Goal: Communication & Community: Answer question/provide support

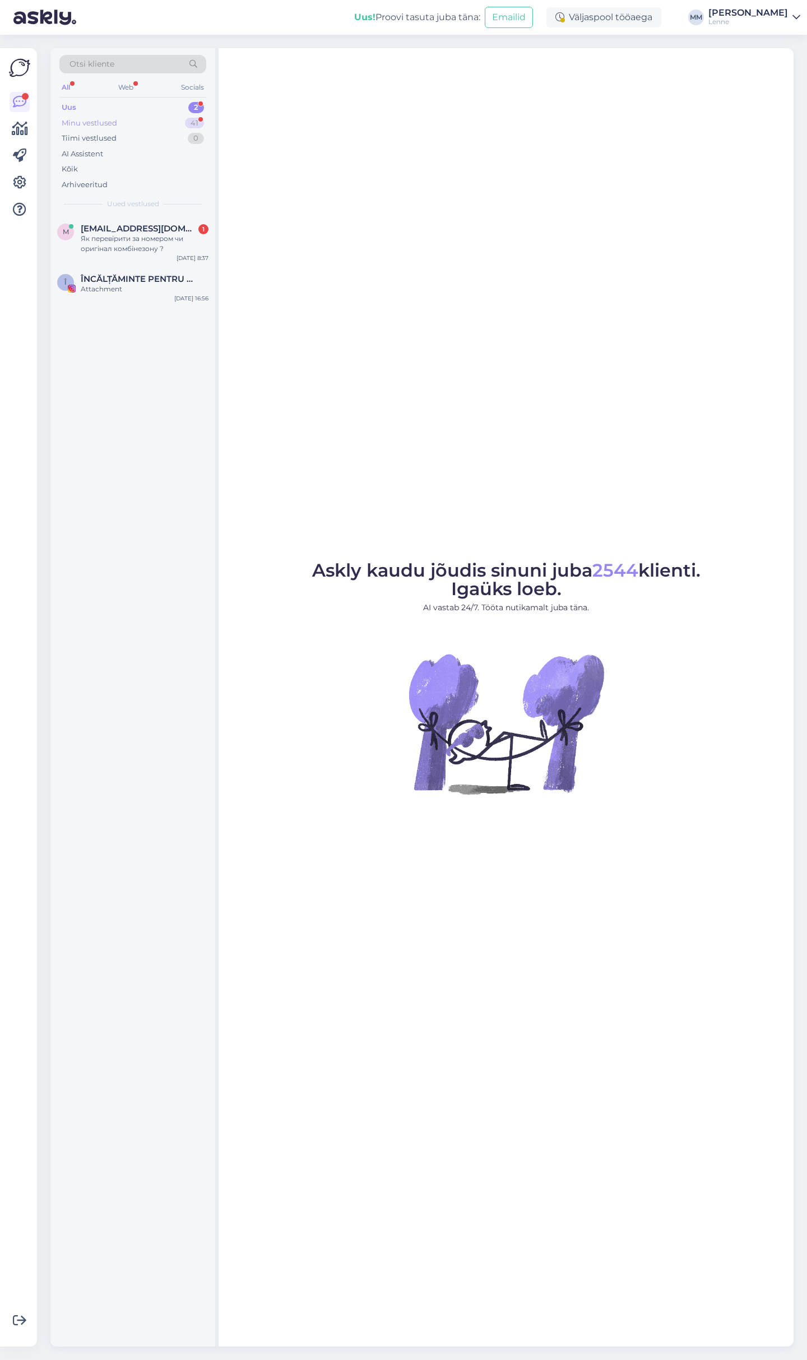
click at [154, 117] on div "Minu vestlused 41" at bounding box center [132, 123] width 147 height 16
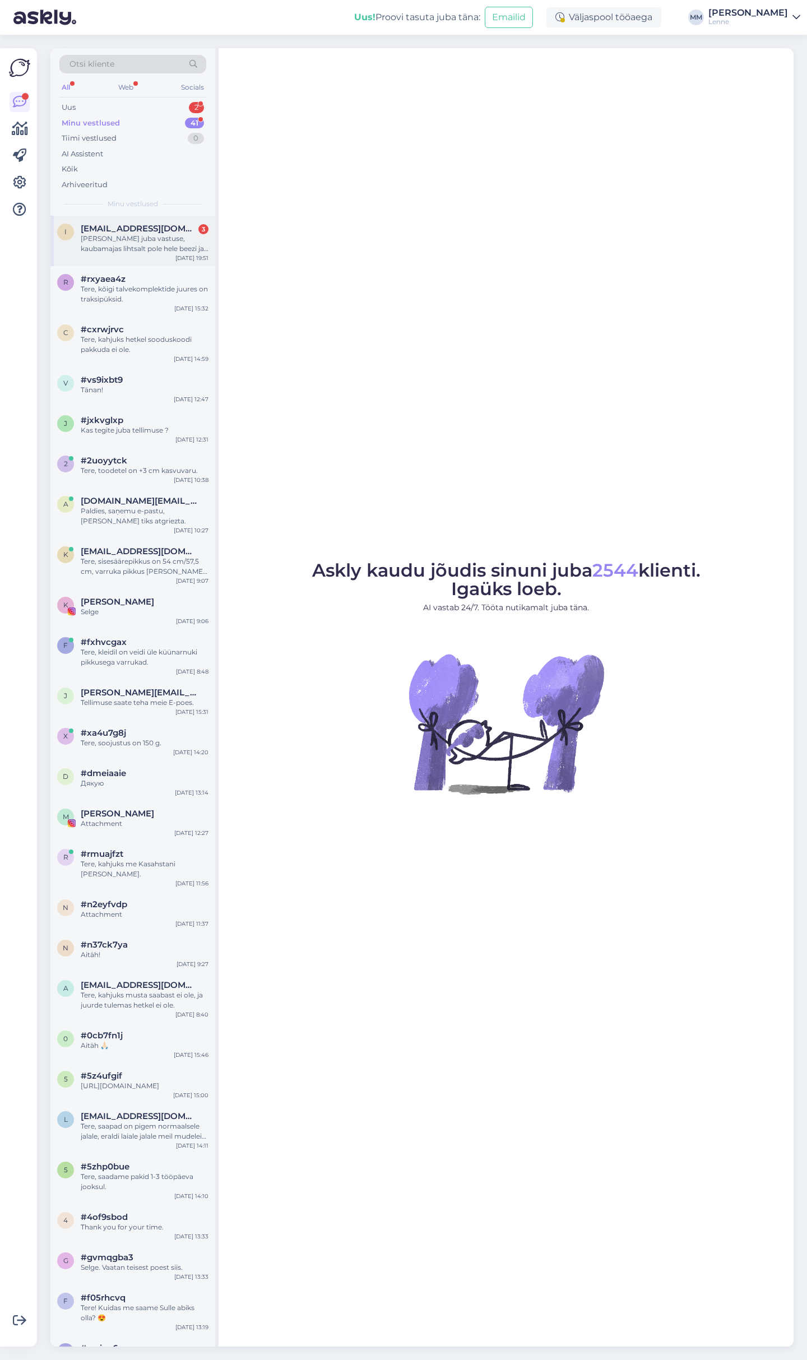
click at [153, 249] on div "[PERSON_NAME] juba vastuse, kaubamajas lihtsalt pole hele beezi ja teil mõlemad…" at bounding box center [145, 244] width 128 height 20
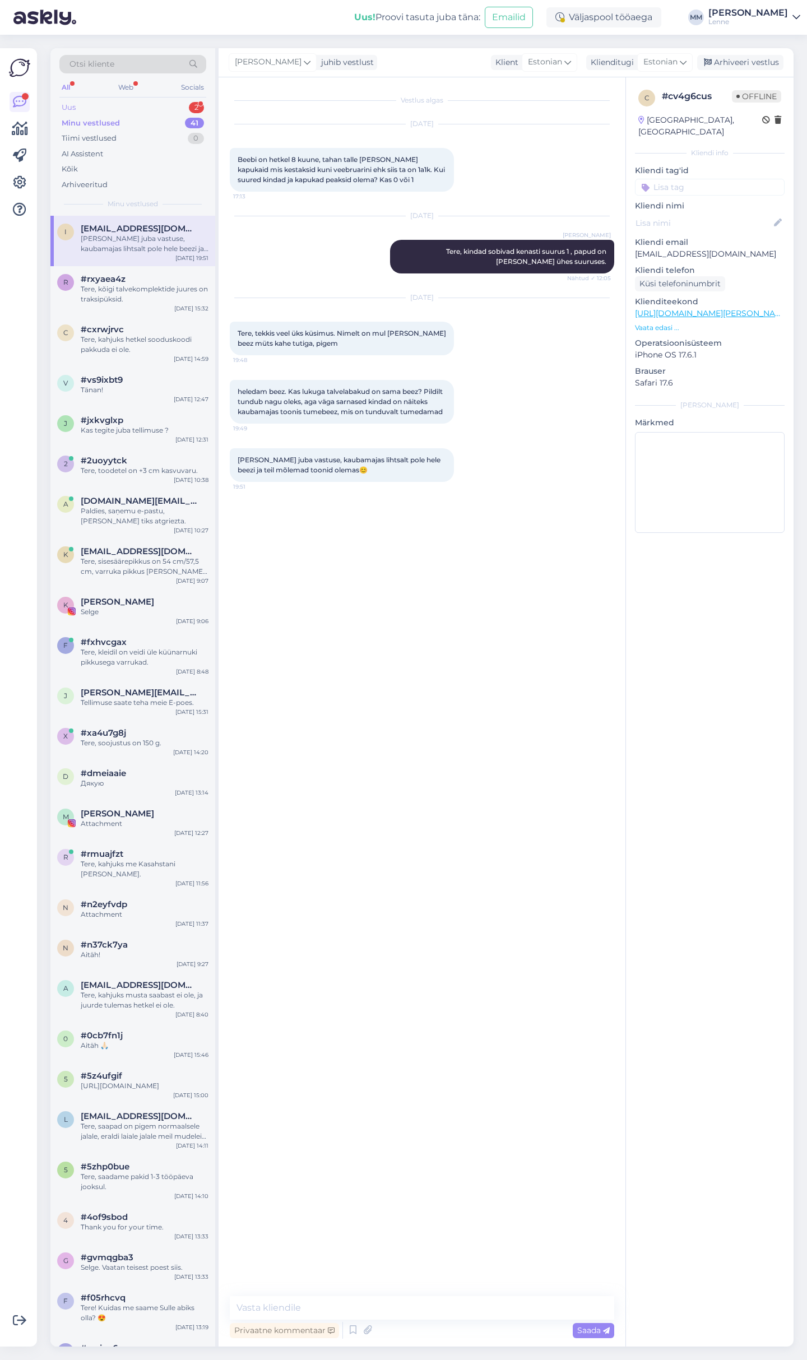
click at [155, 108] on div "Uus 2" at bounding box center [132, 108] width 147 height 16
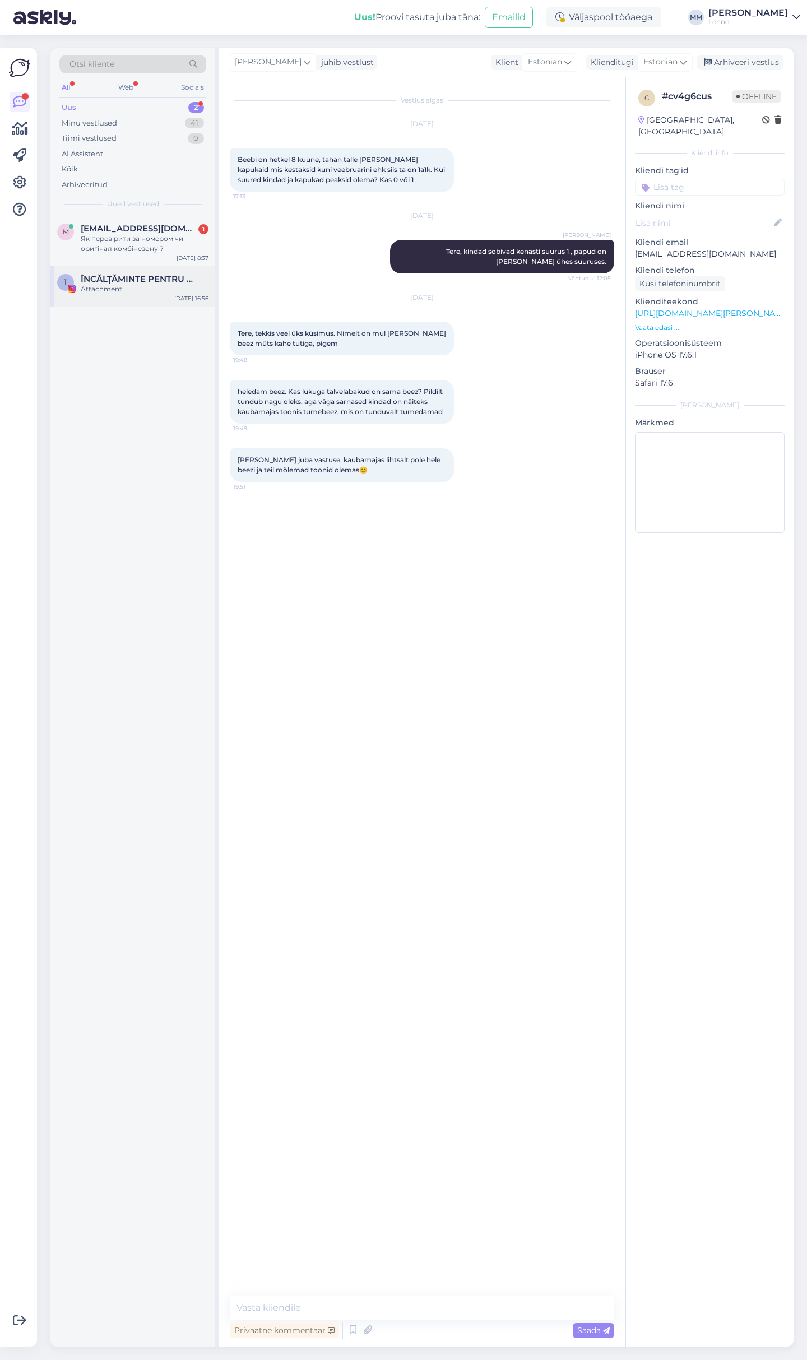
click at [126, 288] on div "Attachment" at bounding box center [145, 289] width 128 height 10
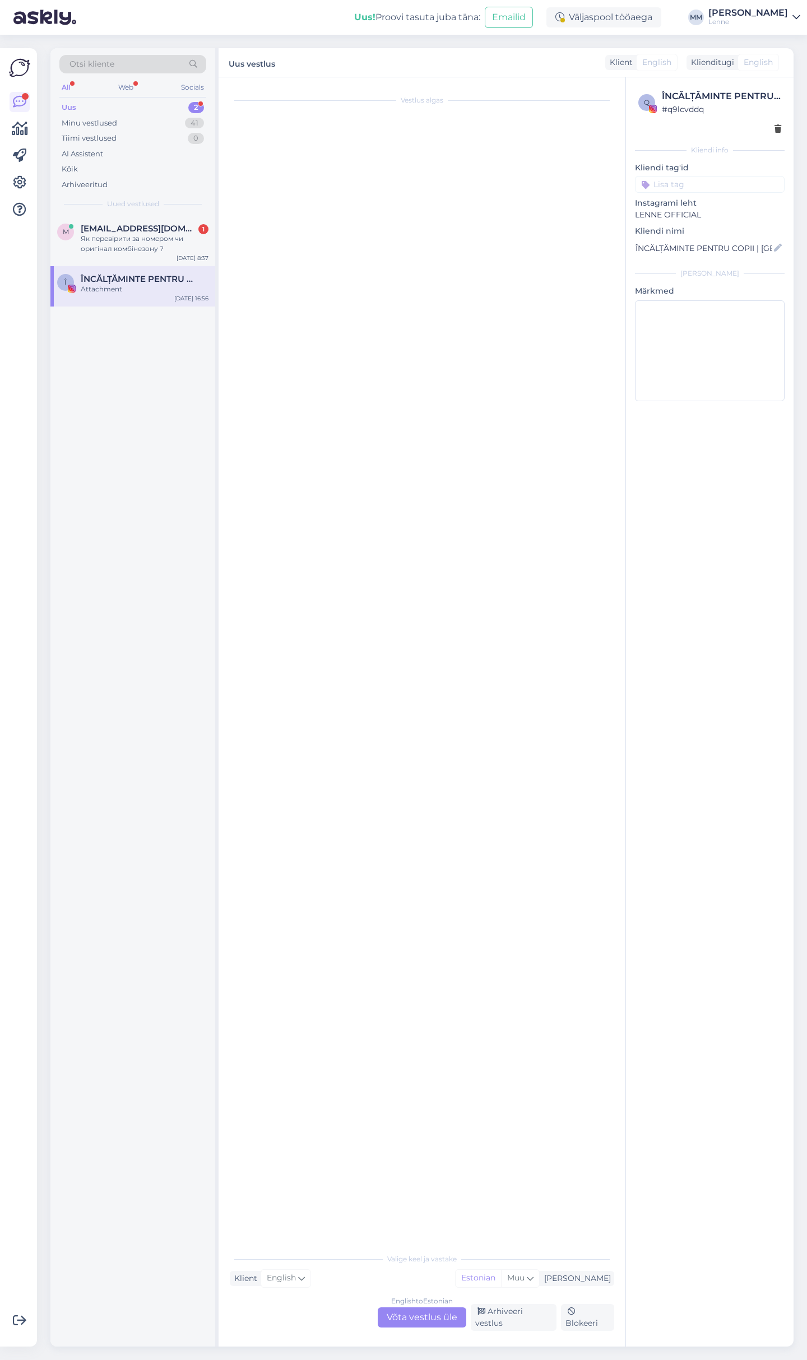
click at [413, 1318] on div "English to Estonian Võta vestlus üle" at bounding box center [422, 1318] width 89 height 20
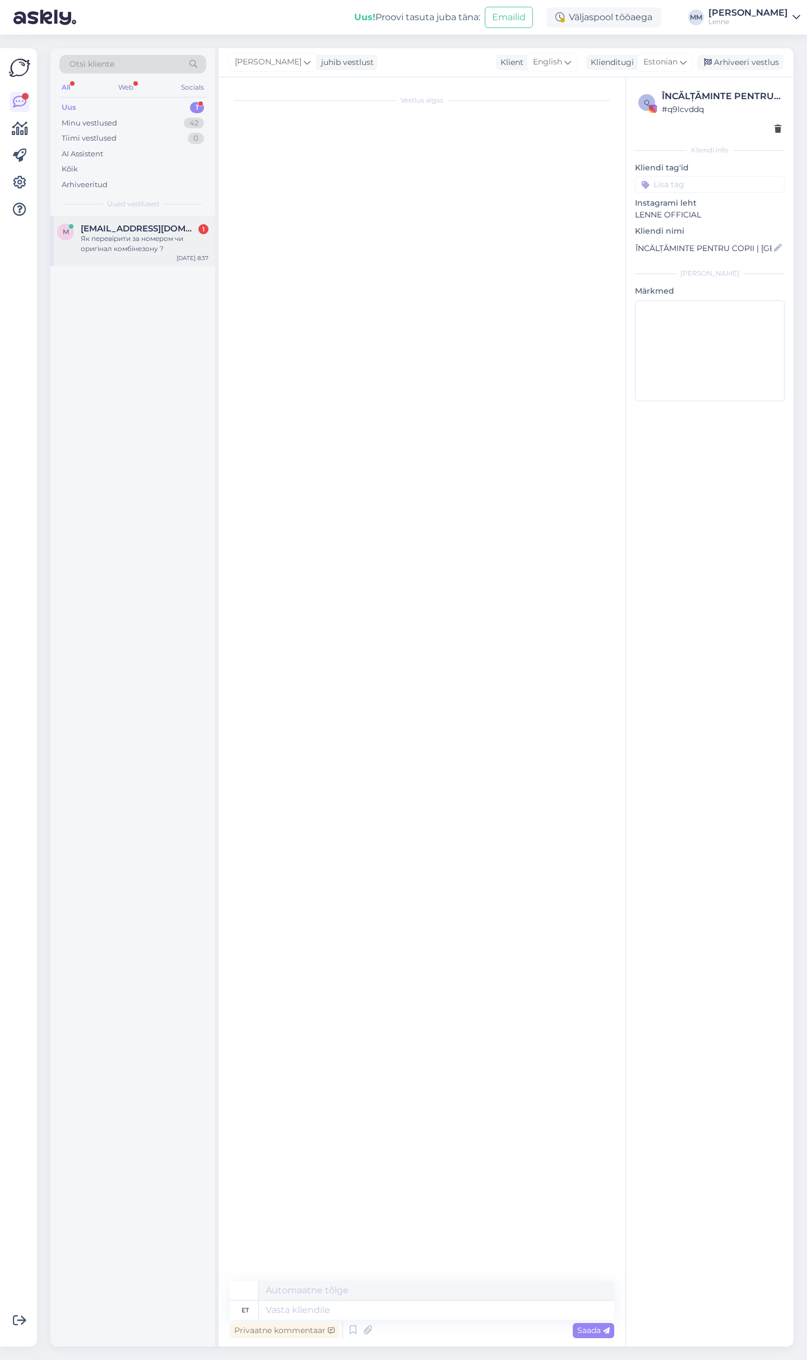
click at [143, 230] on span "Magulalyuda@gmail.com" at bounding box center [139, 229] width 117 height 10
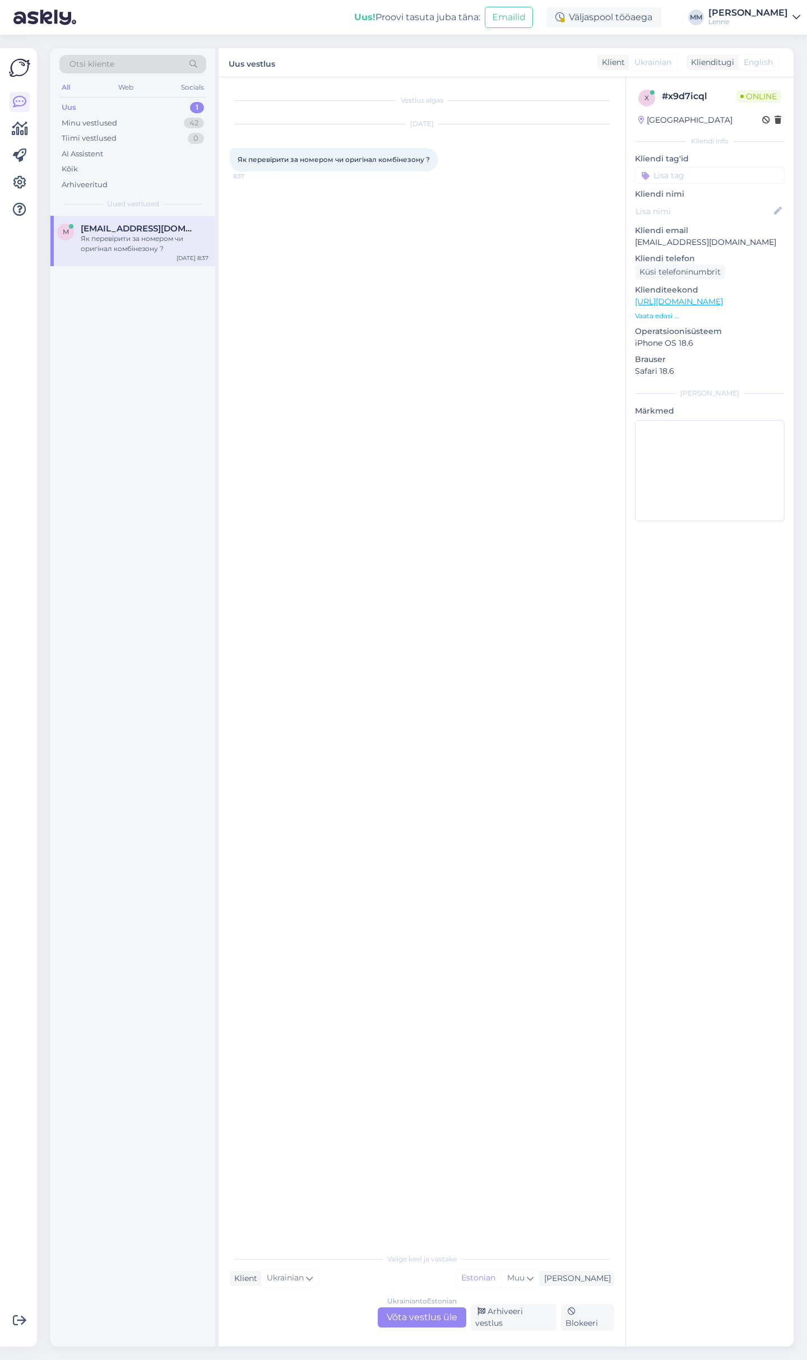
click at [429, 1326] on div "Ukrainian to Estonian Võta vestlus üle" at bounding box center [422, 1318] width 89 height 20
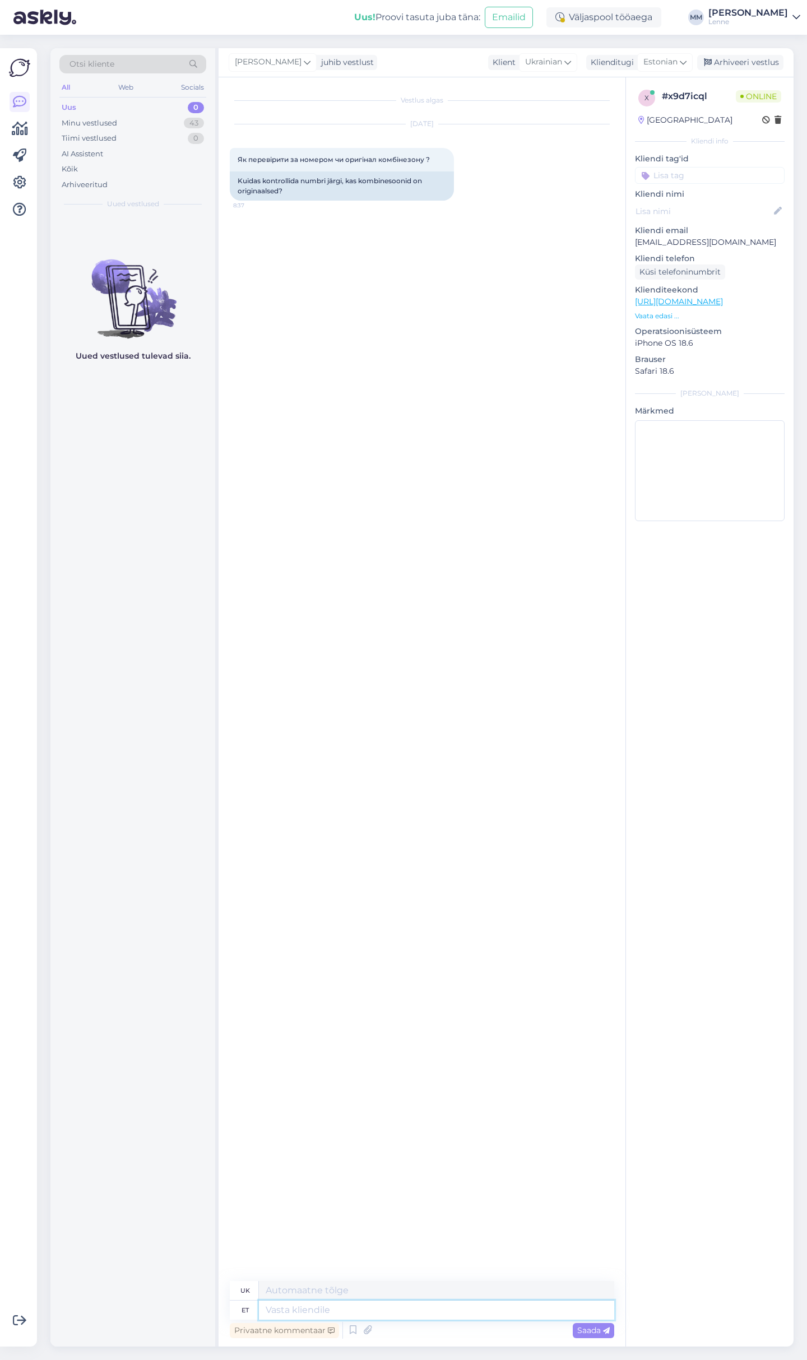
click at [435, 1306] on textarea at bounding box center [436, 1310] width 355 height 19
type textarea "Tere,"
type textarea "Привіт,"
type textarea "Tere, millist numbrit silmas peate ?"
type textarea "Привіт, який номер ви маєте на увазі?"
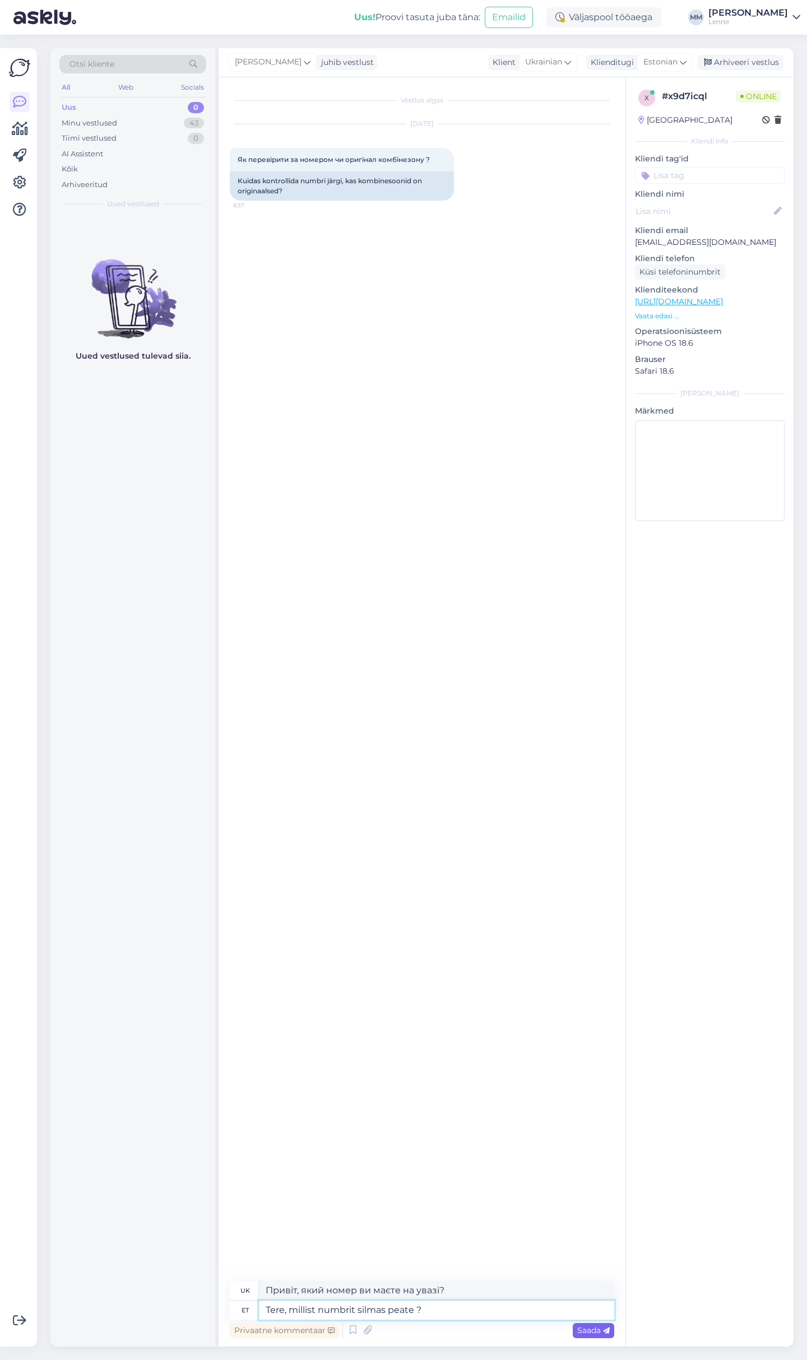
type textarea "Tere, millist numbrit silmas peate ?"
click at [605, 1327] on span "Saada" at bounding box center [593, 1331] width 33 height 10
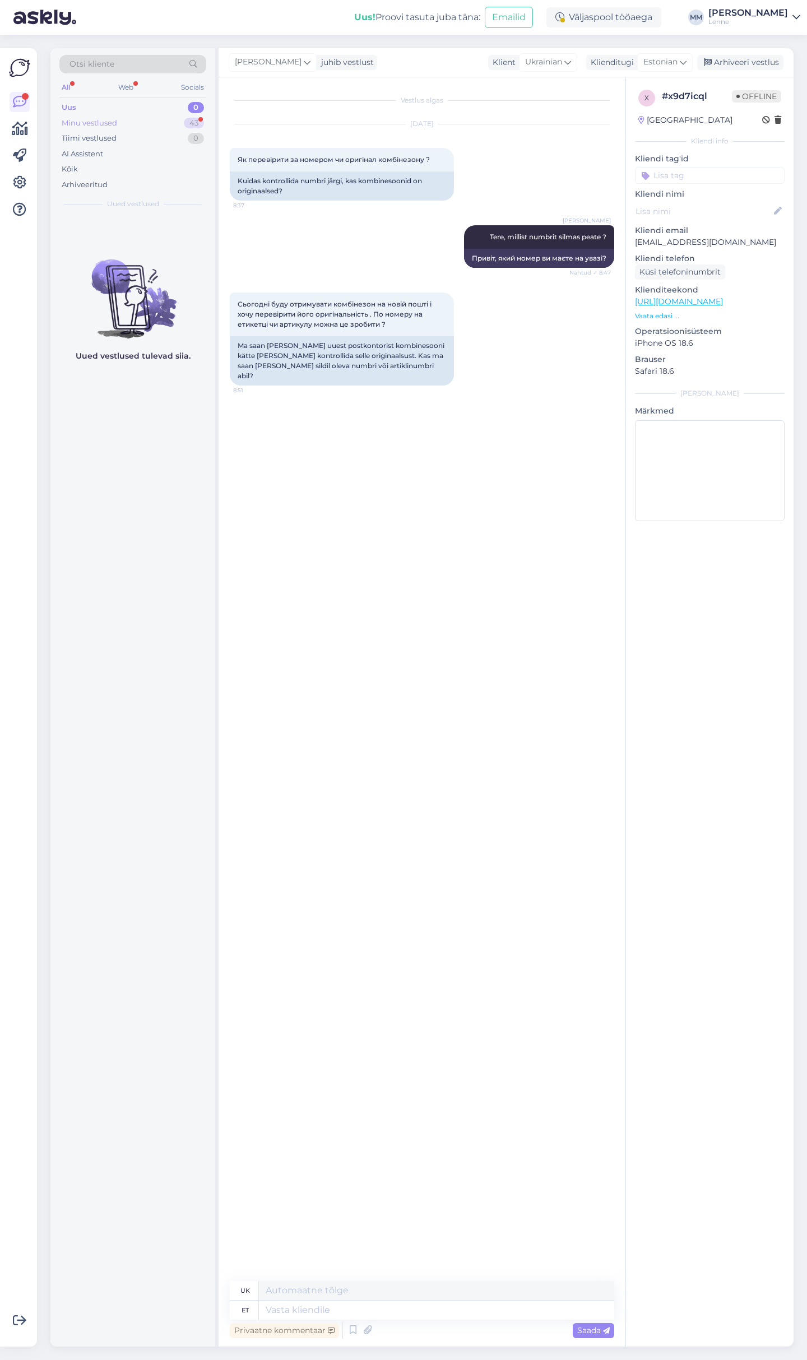
click at [133, 123] on div "Minu vestlused 43" at bounding box center [132, 123] width 147 height 16
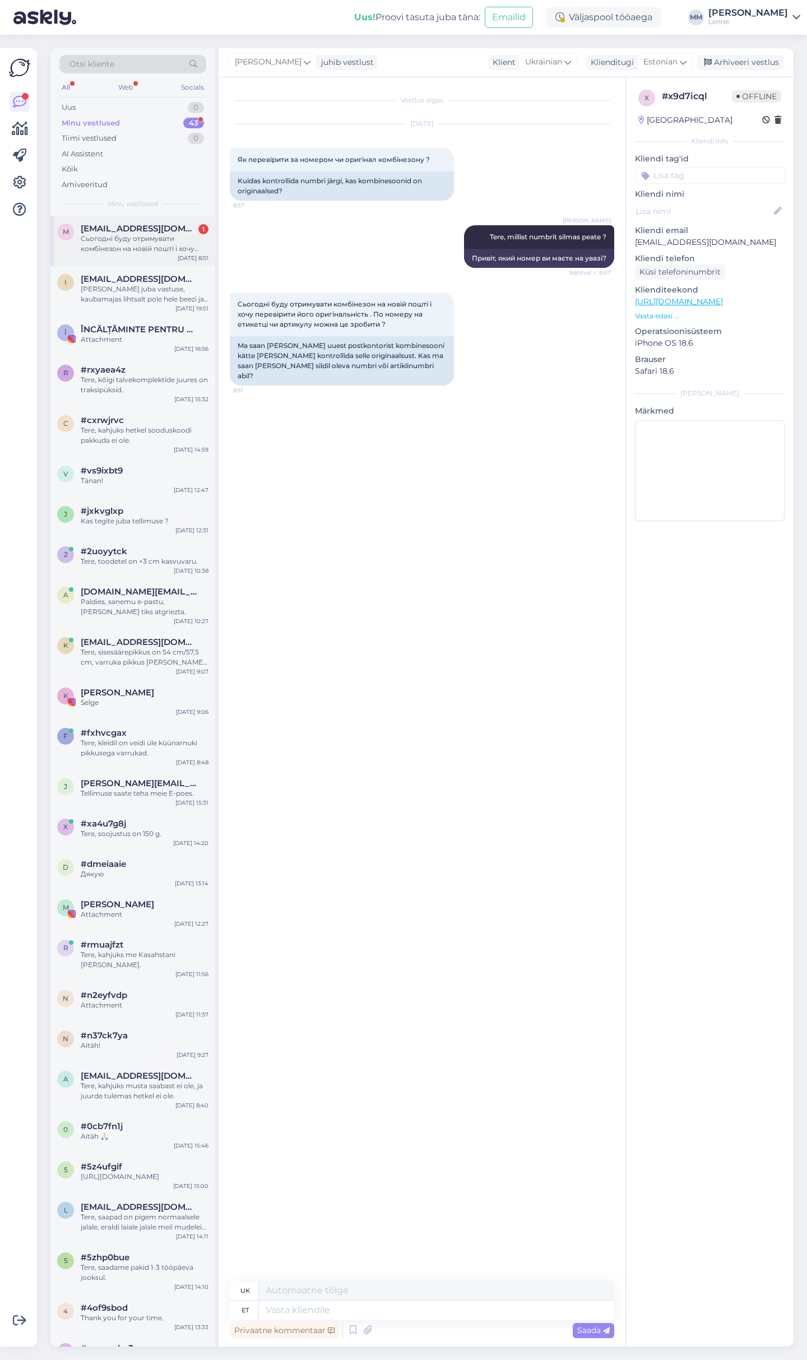
click at [132, 248] on div "Сьогодні буду отримувати комбінезон на новій пошті і хочу перевірити його оригі…" at bounding box center [145, 244] width 128 height 20
click at [412, 1308] on textarea at bounding box center [436, 1310] width 355 height 19
type textarea "Kas t"
type textarea "Є"
type textarea "Kas te"
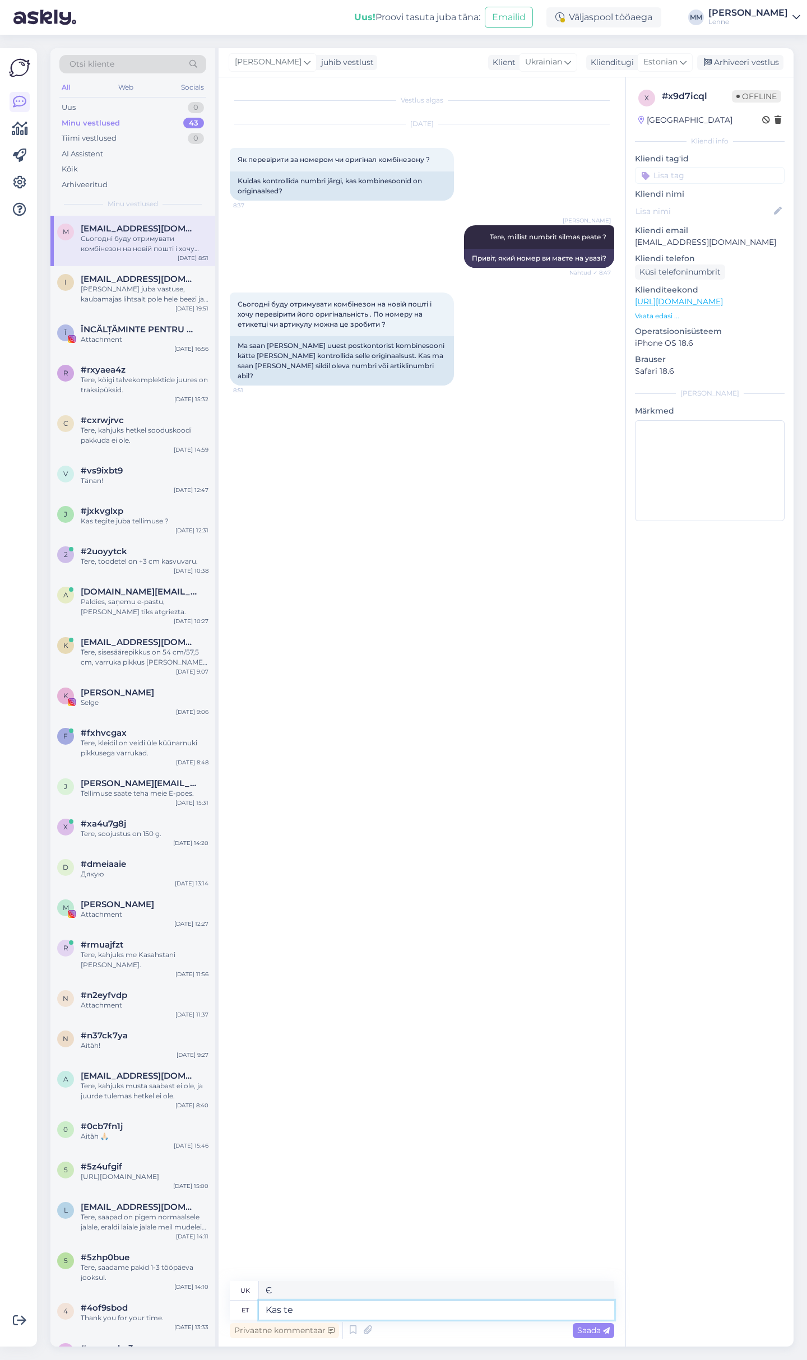
type textarea "Ви?"
type textarea "Kas te tellisite m"
type textarea "Ви замовляли?"
type textarea "Kas te tellisite meie"
type textarea "Ви замовляли у нас?"
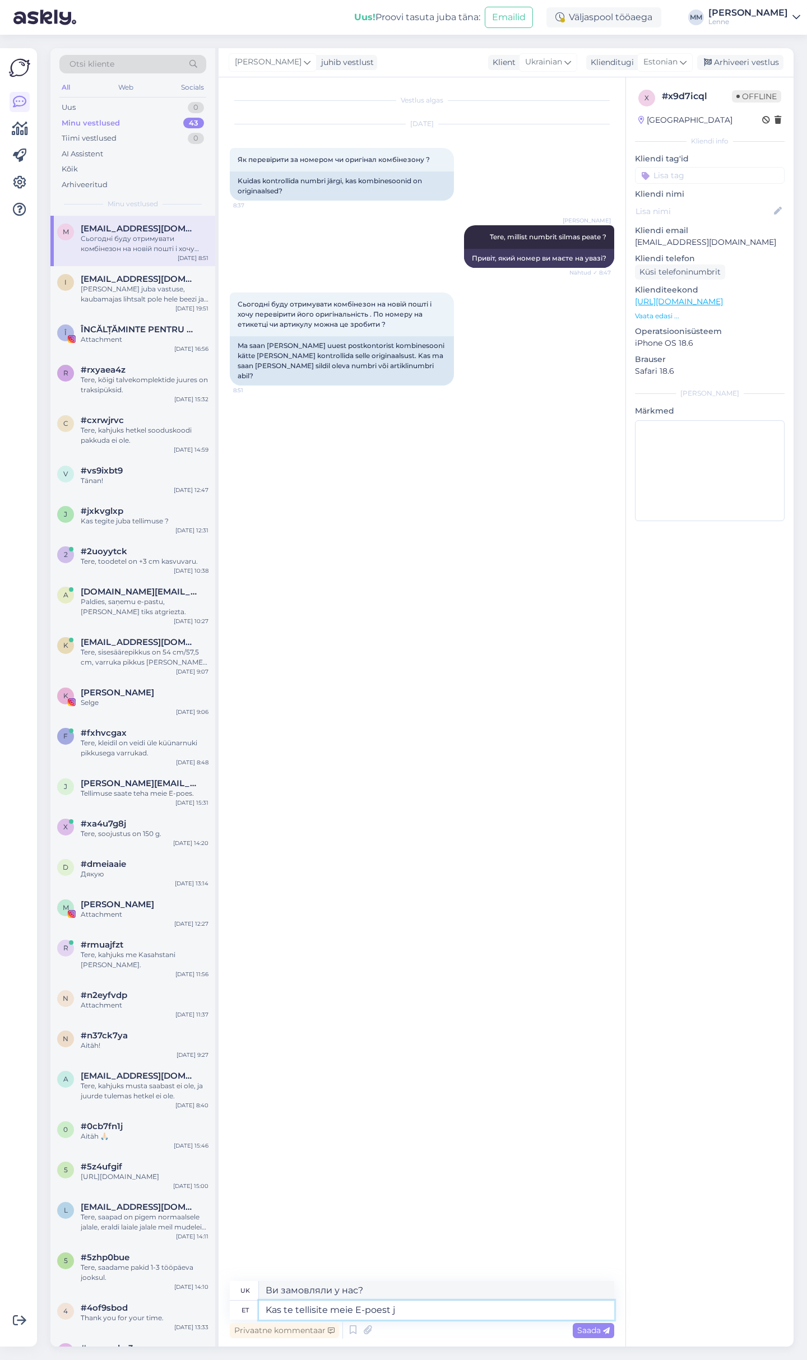
type textarea "Kas te tellisite meie E-poest ja"
type textarea "Ви замовляли в нашому інтернет-магазині?"
type textarea "Kas te tellisite meie E-poest ja soov"
type textarea "Ви замовляли в нашому інтернет-магазині та"
type textarea "Kas te tellisite meie E-poest ja soovite ko"
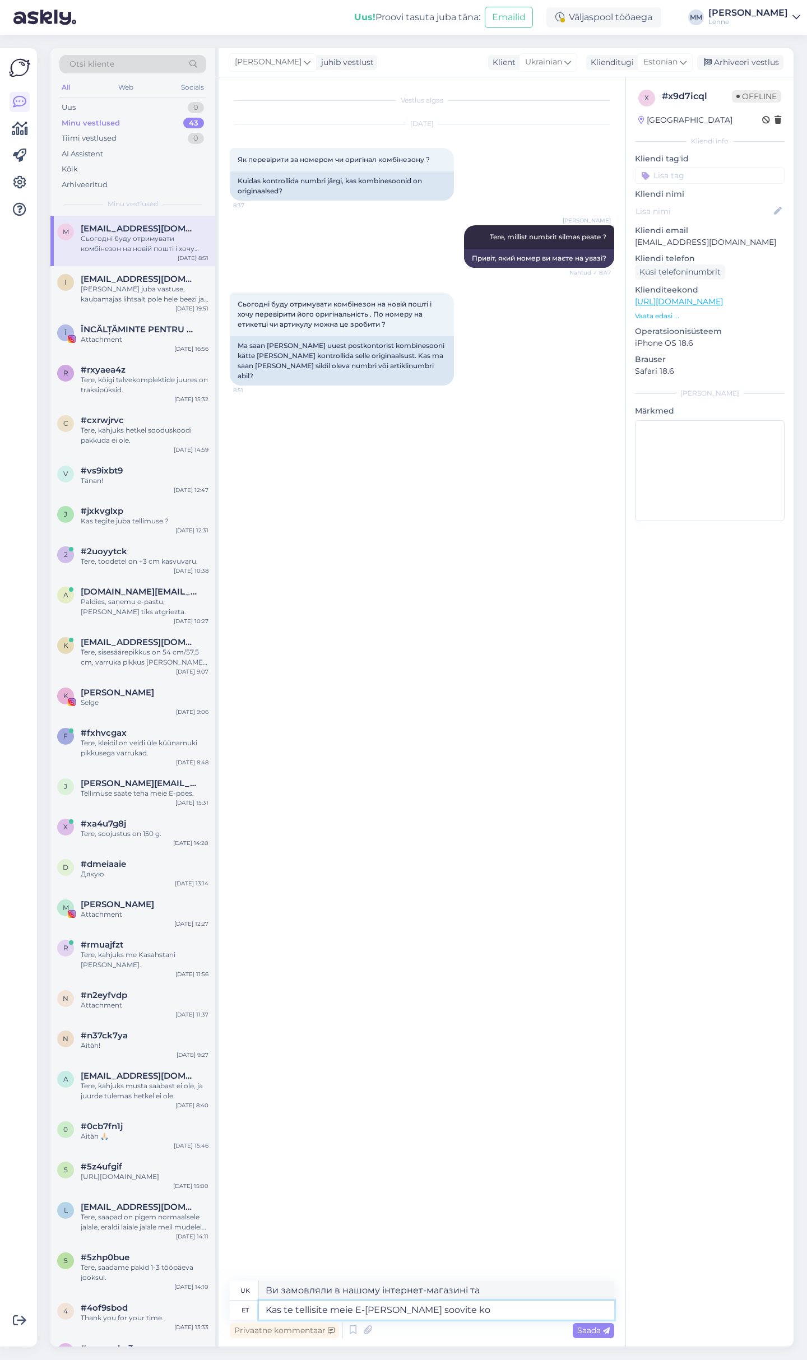
type textarea "Ви замовили в нашому інтернет-магазині та хочете"
type textarea "Kas te tellisite meie E-poest ja soovite kontrollida ka"
type textarea "Ви замовили в нашому інтернет-магазині та хочете перевірити?"
type textarea "Kas te tellisite meie E-poest ja soovite kontrollida kas t"
type textarea "Ви замовили в нашому інтернет-магазині та хочете перевірити, чи"
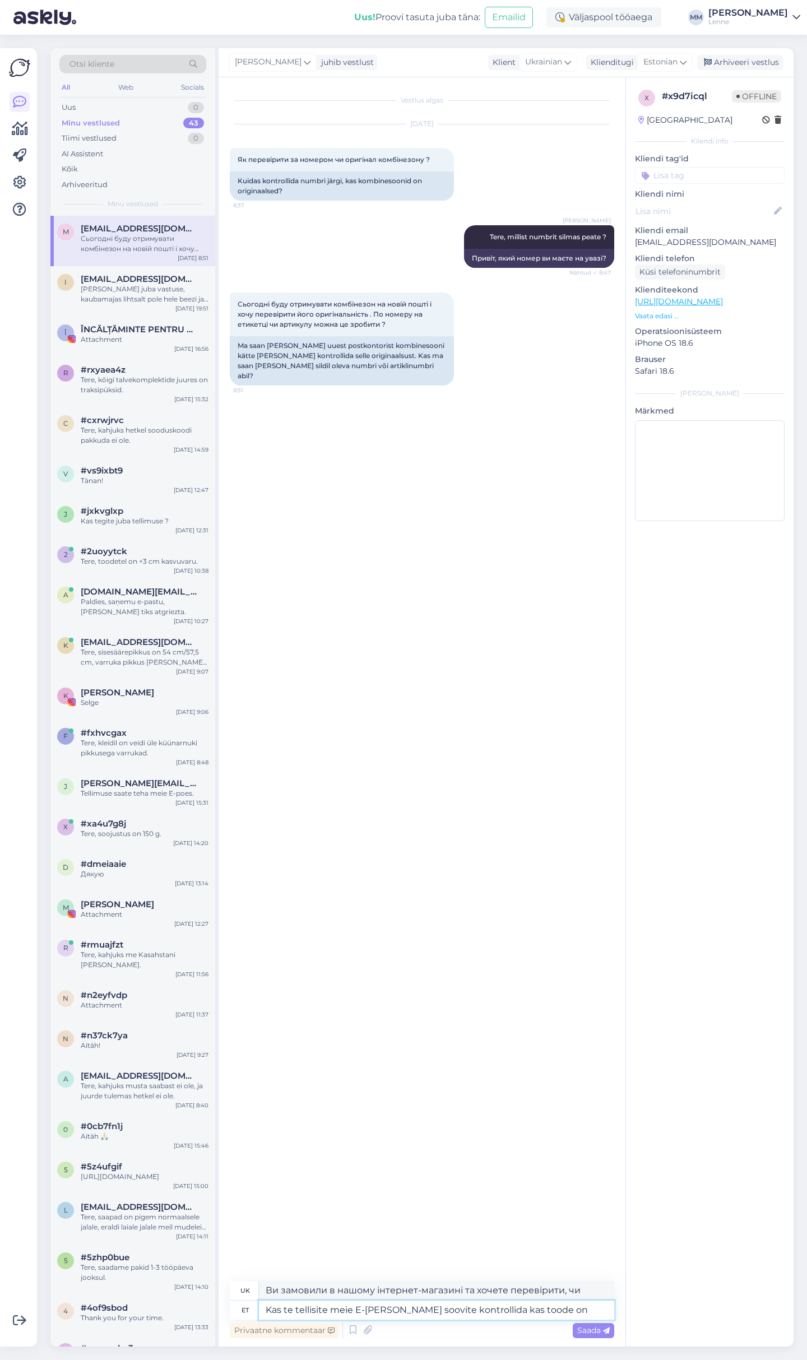
type textarea "Kas te tellisite meie E-poest ja soovite kontrollida kas toode on"
type textarea "Ви замовили в нашому інтернет-магазині та хочете перевірити, чи товар"
type textarea "Kas te tellisite meie E-poest ja soovite kontrollida kas toode on originaal."
type textarea "Ви замовили в нашому інтернет-магазині та хочете перевірити, чи товар оригіналь…"
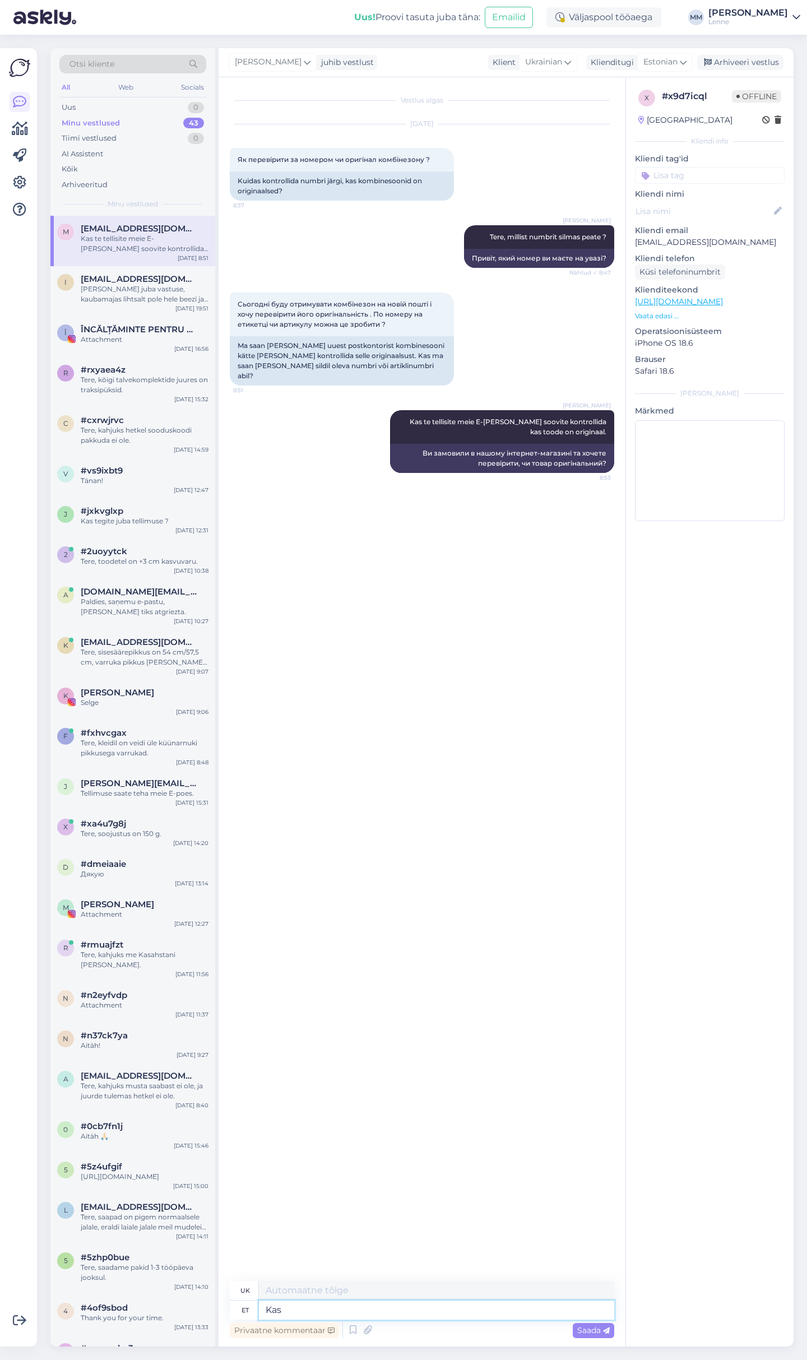
type textarea "Kas"
type textarea "Є"
type textarea "Kas teil o"
type textarea "У вас є"
type textarea "Kas teil on olnud ko"
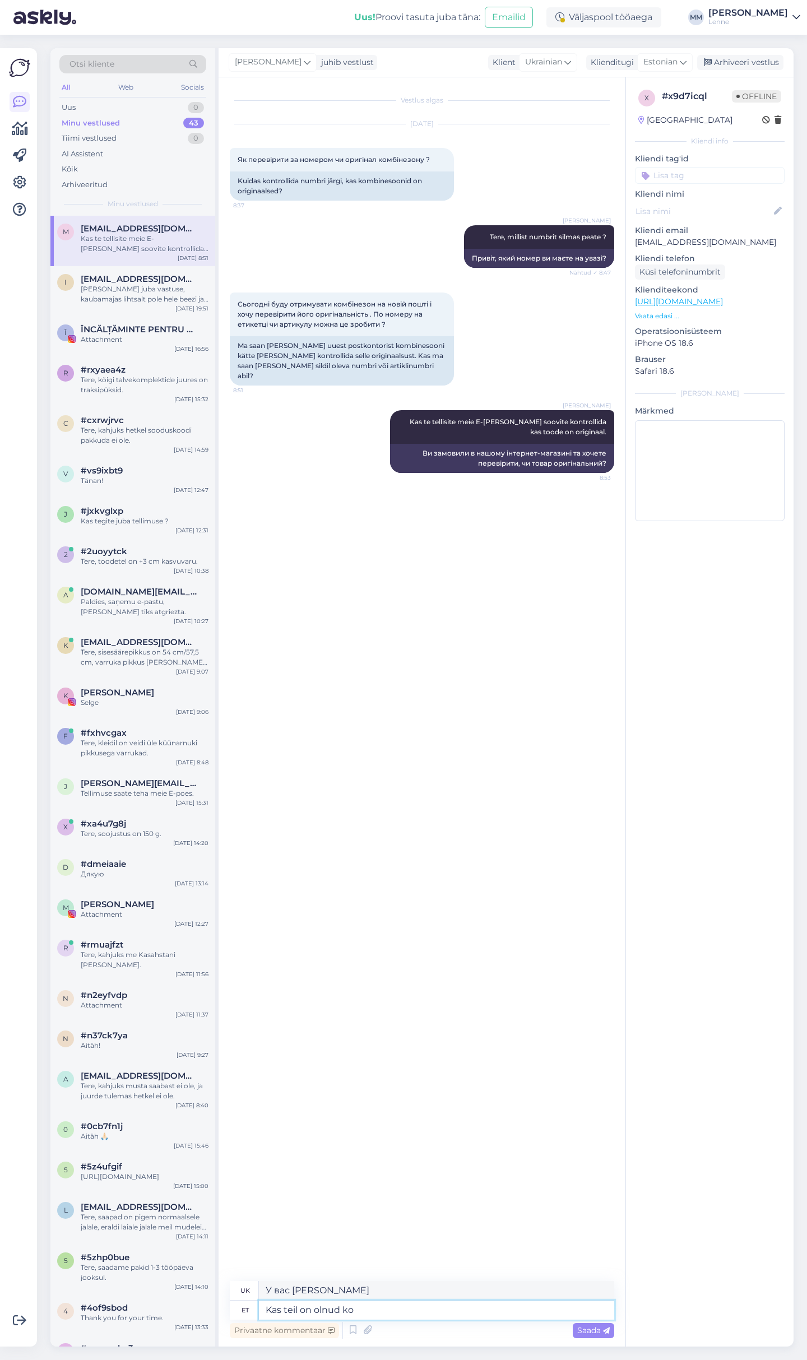
type textarea "У вас було"
type textarea "Kas teil on olnud kokkupouu"
type textarea "У вас була зустріч?"
type textarea "Kas teil on olnud kokkupuuteid m"
type textarea "У вас був якийсь контакт?"
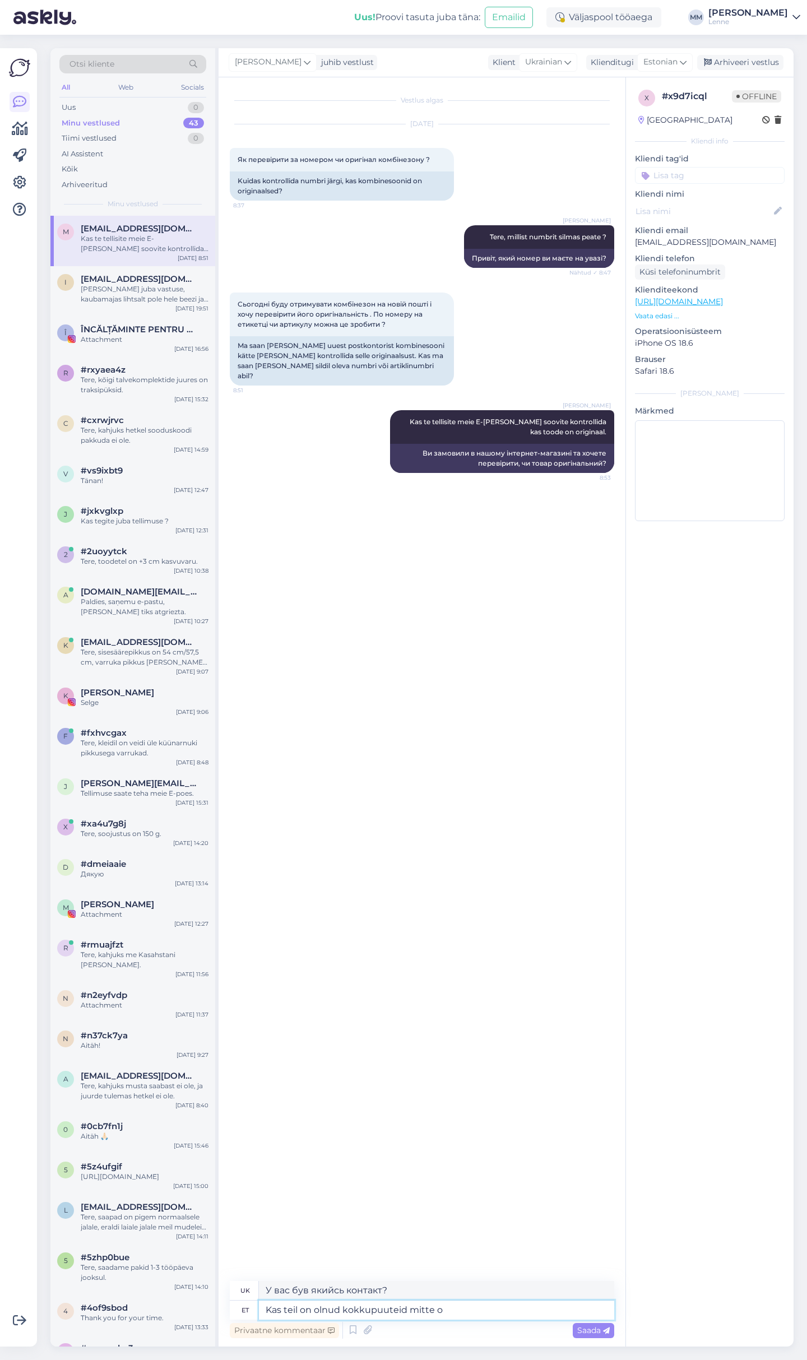
type textarea "Kas teil on olnud kokkupuuteid mitte or"
type textarea "Ви мали якийсь контакт з"
type textarea "Kas teil on olnud kokkupuuteid mitte originaal Le"
type textarea "Ви мали якісь контакти з неоригінальними"
type textarea "Kas teil on olnud kokkupuuteid mitte originaal Lenne too"
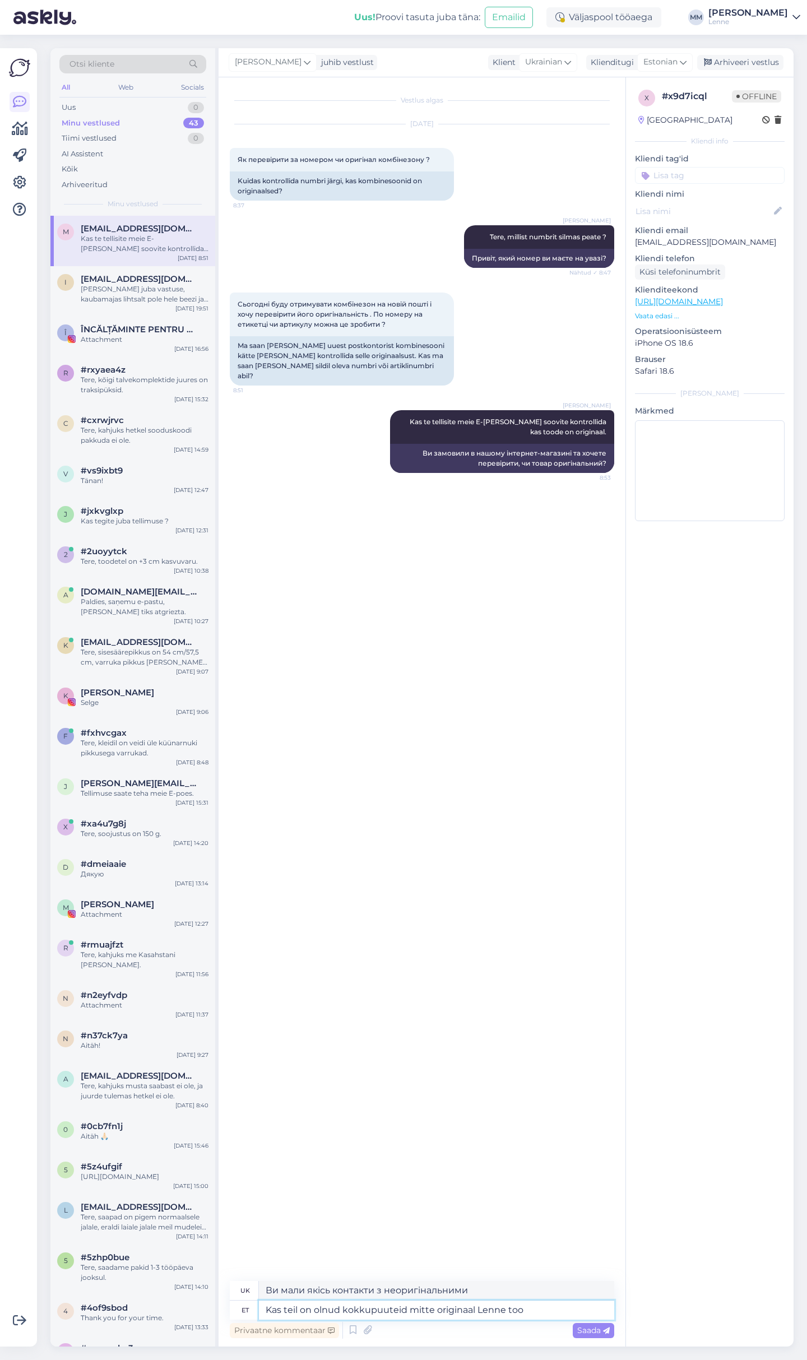
type textarea "Ви мали якісь контакти з неоригінальною Ленне?"
type textarea "Kas teil on olnud kokkupuuteid mitte originaal Lenne toodetega ?"
type textarea "Ви коли-небудь стикалися з неоригінальною продукцією Lenne?"
